Goal: Task Accomplishment & Management: Use online tool/utility

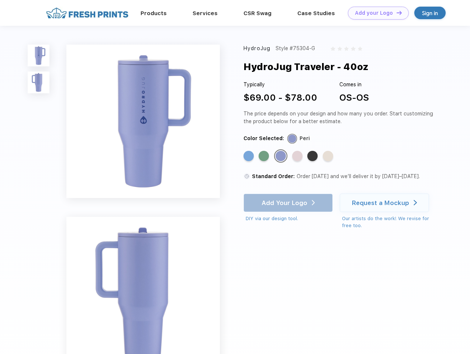
click at [376, 13] on link "Add your Logo Design Tool" at bounding box center [378, 13] width 61 height 13
click at [0, 0] on div "Design Tool" at bounding box center [0, 0] width 0 height 0
click at [396, 13] on link "Add your Logo Design Tool" at bounding box center [378, 13] width 61 height 13
click at [39, 55] on img at bounding box center [39, 56] width 22 height 22
click at [39, 83] on img at bounding box center [39, 83] width 22 height 22
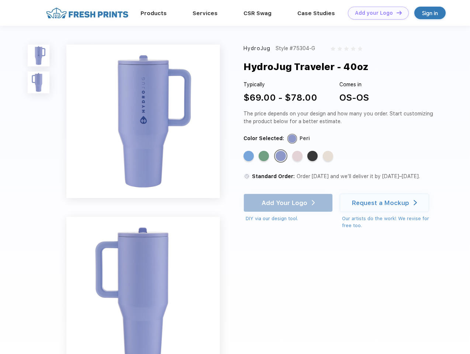
click at [250, 157] on div "Standard Color" at bounding box center [249, 156] width 10 height 10
click at [265, 157] on div "Standard Color" at bounding box center [264, 156] width 10 height 10
click at [282, 157] on div "Standard Color" at bounding box center [281, 156] width 10 height 10
click at [298, 157] on div "Standard Color" at bounding box center [297, 156] width 10 height 10
click at [313, 157] on div "Standard Color" at bounding box center [313, 156] width 10 height 10
